Goal: Transaction & Acquisition: Subscribe to service/newsletter

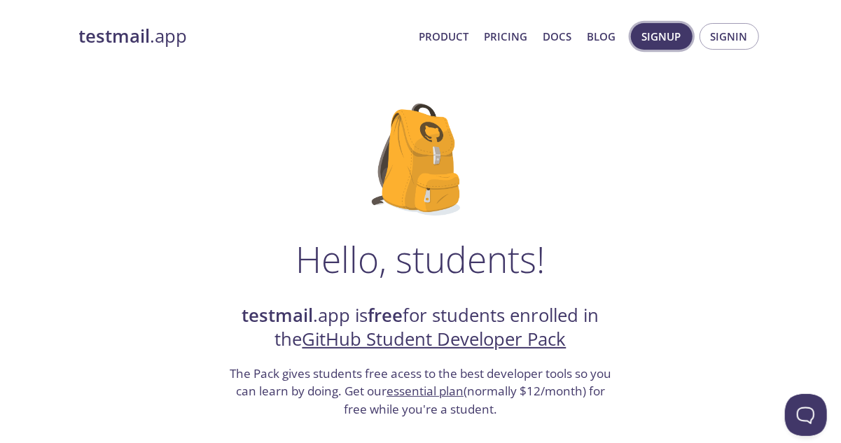
click at [680, 39] on span "Signup" at bounding box center [661, 36] width 39 height 18
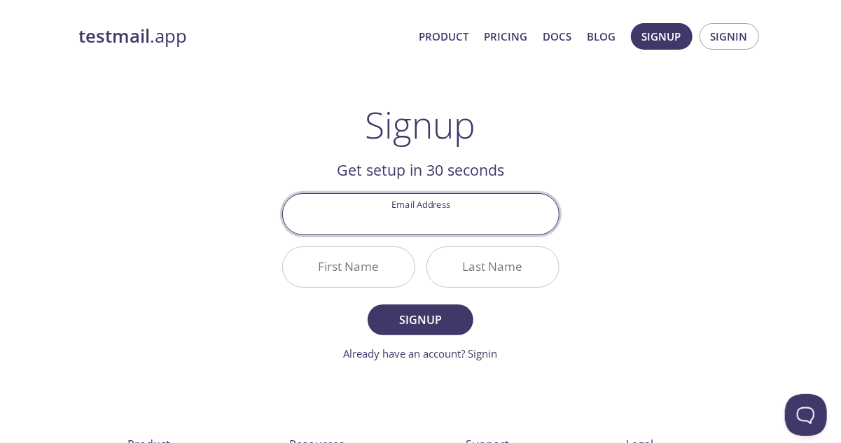
click at [451, 223] on input "Email Address" at bounding box center [421, 214] width 276 height 40
type input "[EMAIL_ADDRESS][DOMAIN_NAME]"
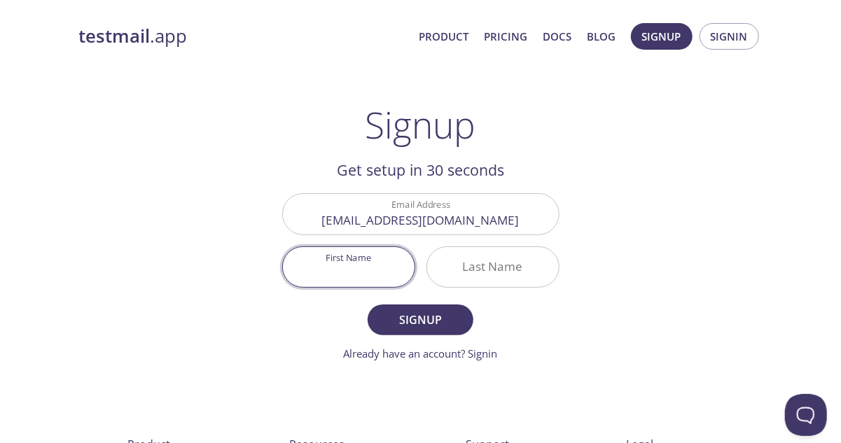
click at [378, 269] on input "First Name" at bounding box center [349, 267] width 132 height 40
type input "Oussama"
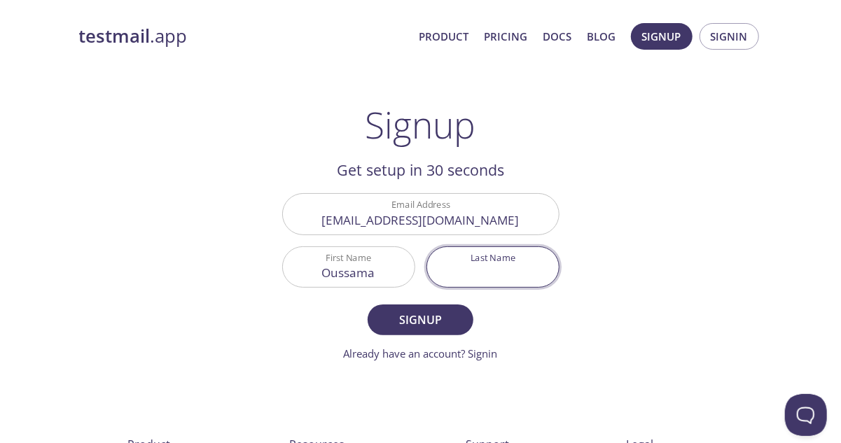
click at [455, 275] on input "Last Name" at bounding box center [493, 267] width 132 height 40
type input "nemamcha"
click at [433, 308] on button "Signup" at bounding box center [420, 320] width 105 height 31
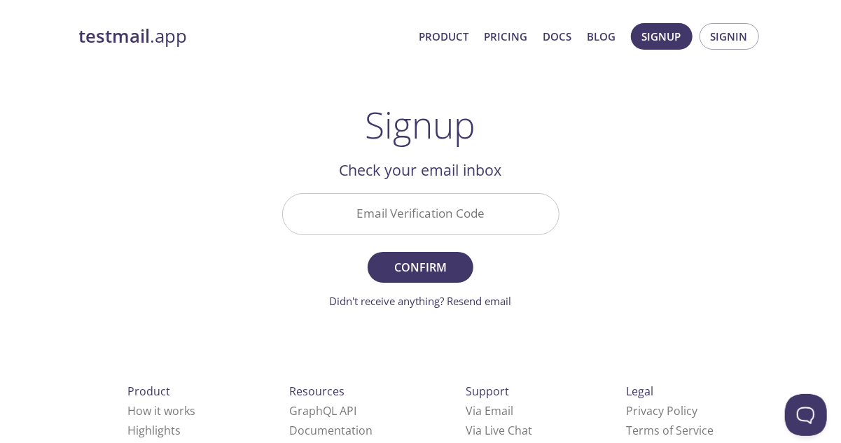
click at [452, 197] on input "Email Verification Code" at bounding box center [421, 214] width 276 height 40
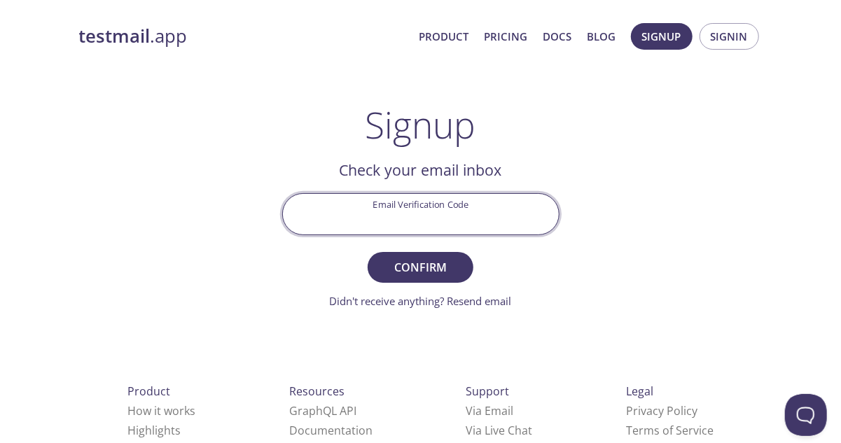
paste input "R1LPCSU"
type input "R1LPCSU"
click at [425, 260] on span "Confirm" at bounding box center [420, 268] width 74 height 20
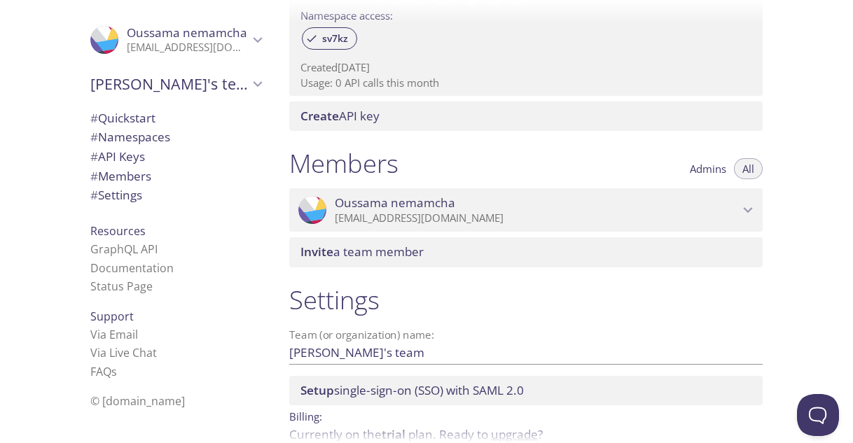
scroll to position [552, 0]
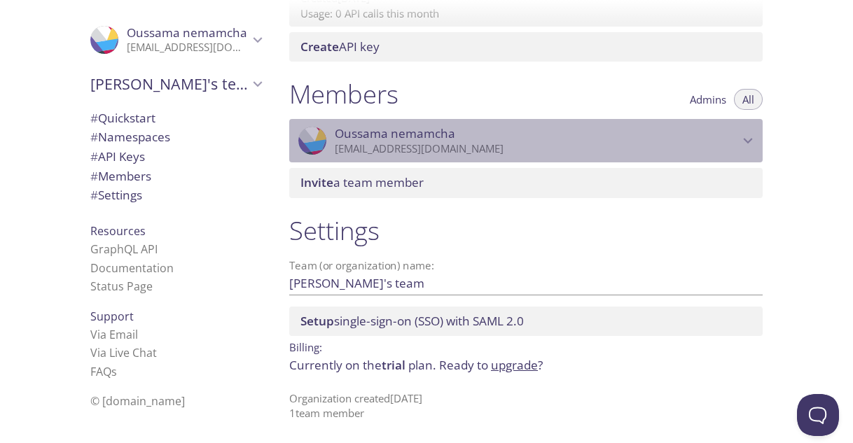
click at [511, 142] on p "[EMAIL_ADDRESS][DOMAIN_NAME]" at bounding box center [537, 149] width 404 height 14
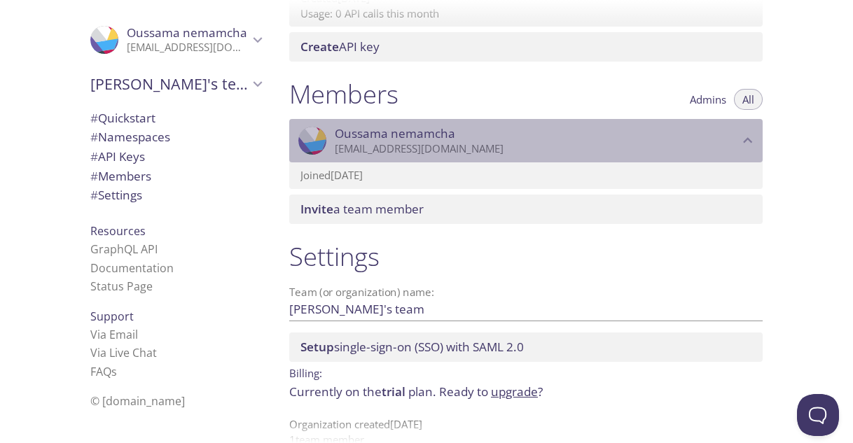
click at [511, 142] on p "[EMAIL_ADDRESS][DOMAIN_NAME]" at bounding box center [537, 149] width 404 height 14
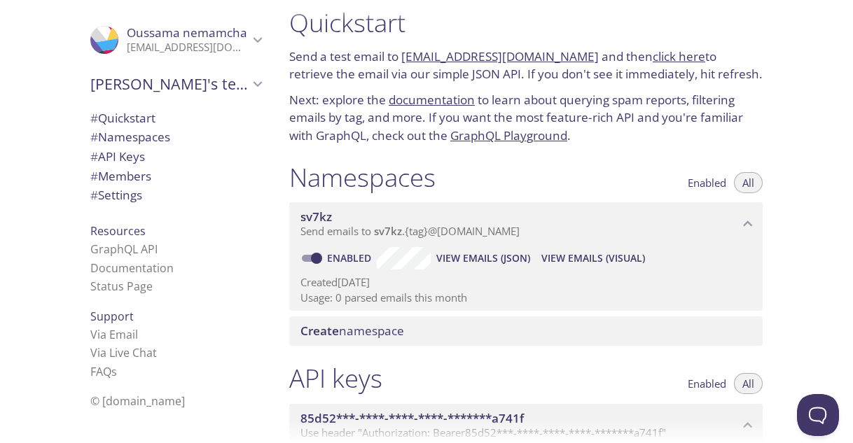
scroll to position [0, 0]
